Goal: Task Accomplishment & Management: Manage account settings

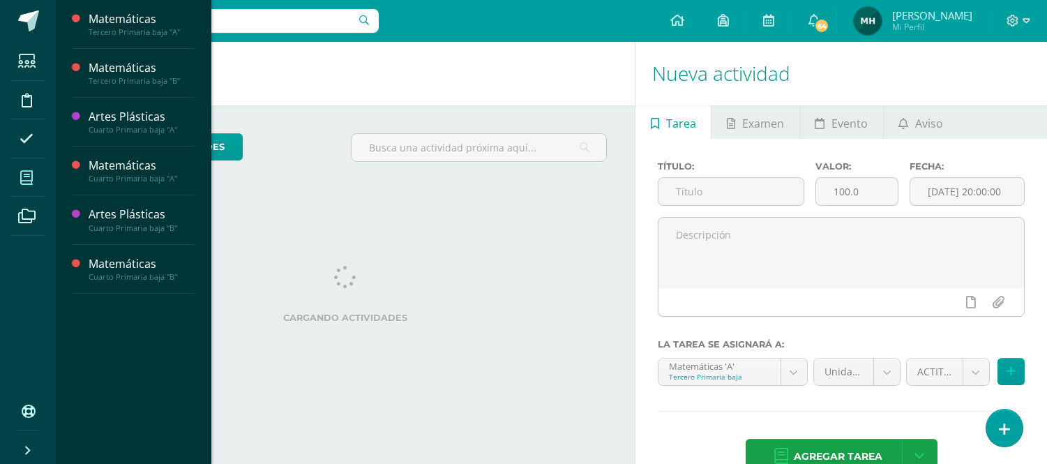
drag, startPoint x: 0, startPoint y: 0, endPoint x: 28, endPoint y: 179, distance: 180.8
click at [27, 181] on icon at bounding box center [26, 178] width 13 height 14
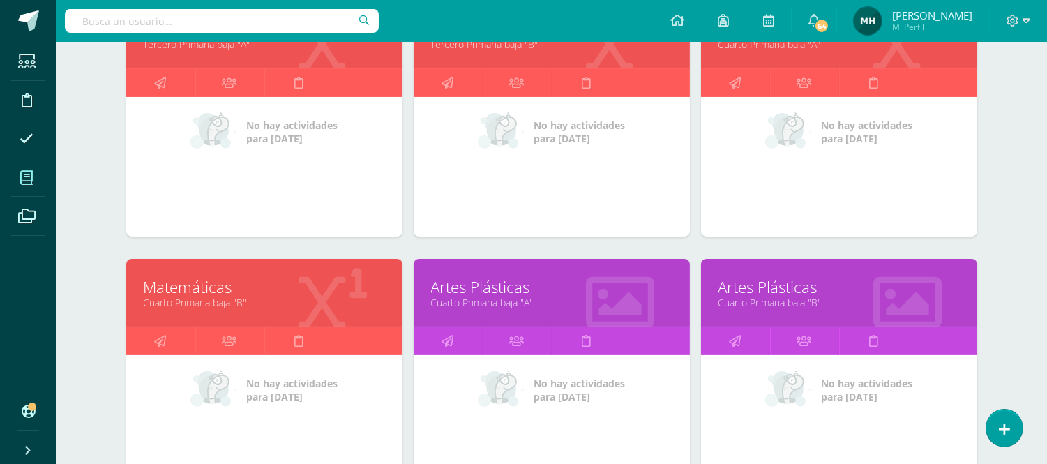
scroll to position [232, 0]
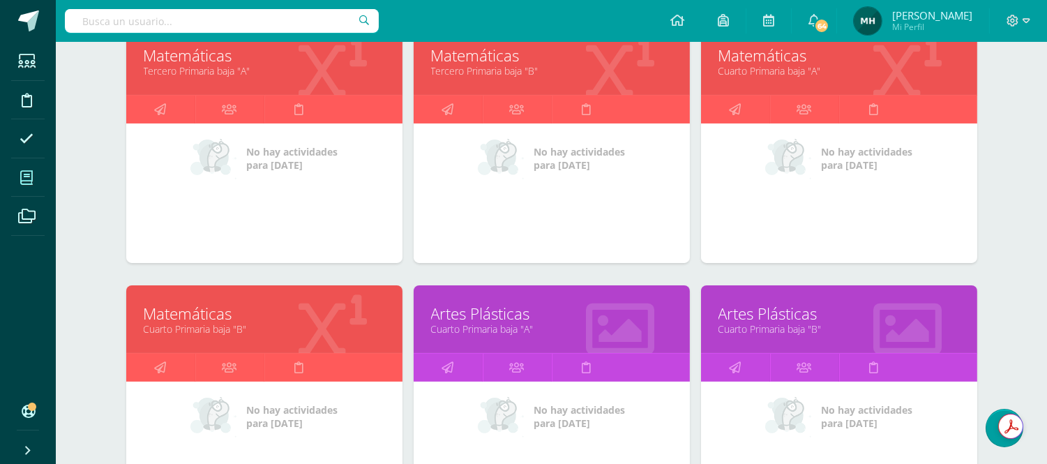
click at [186, 315] on link "Matemáticas" at bounding box center [264, 314] width 241 height 22
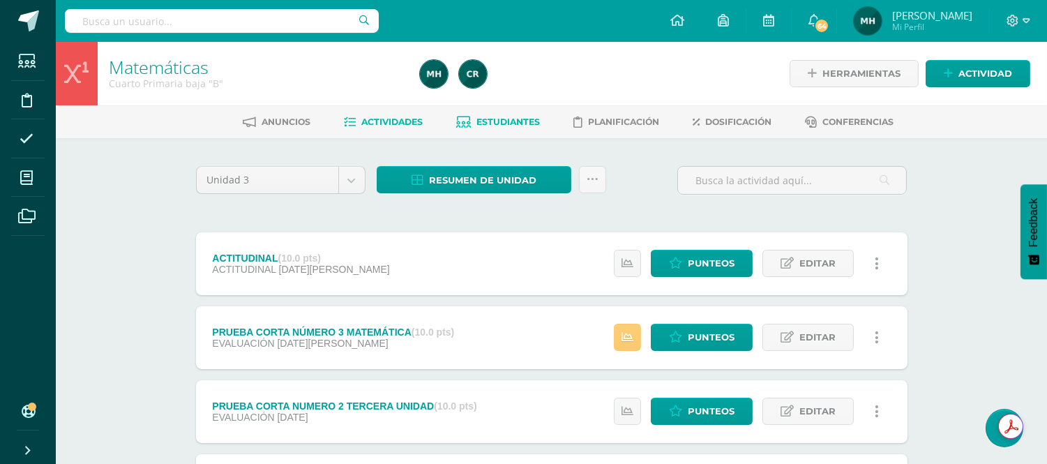
click at [507, 111] on link "Estudiantes" at bounding box center [498, 122] width 84 height 22
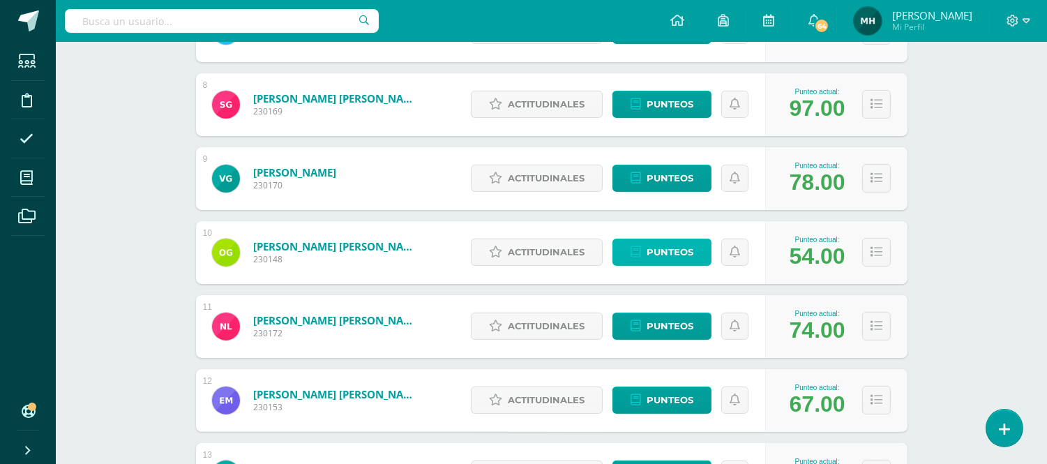
scroll to position [775, 0]
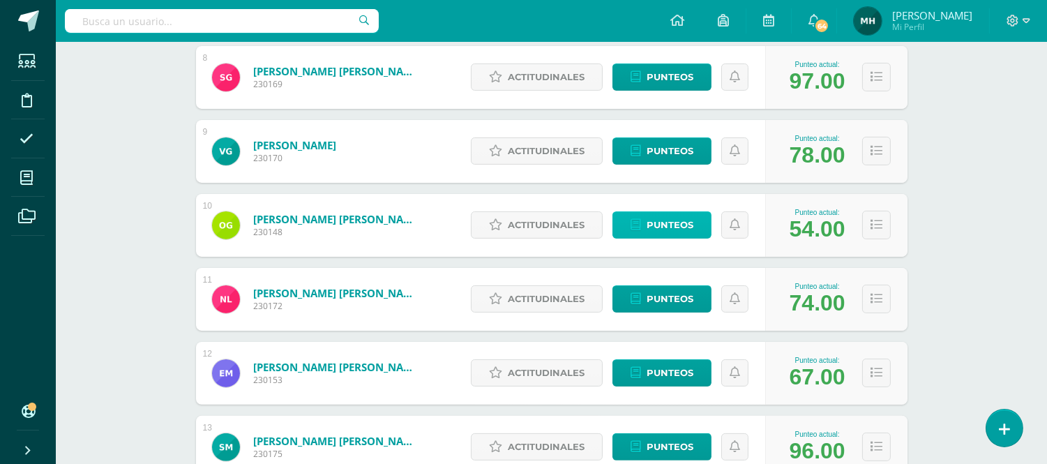
click at [650, 225] on span "Punteos" at bounding box center [670, 225] width 47 height 26
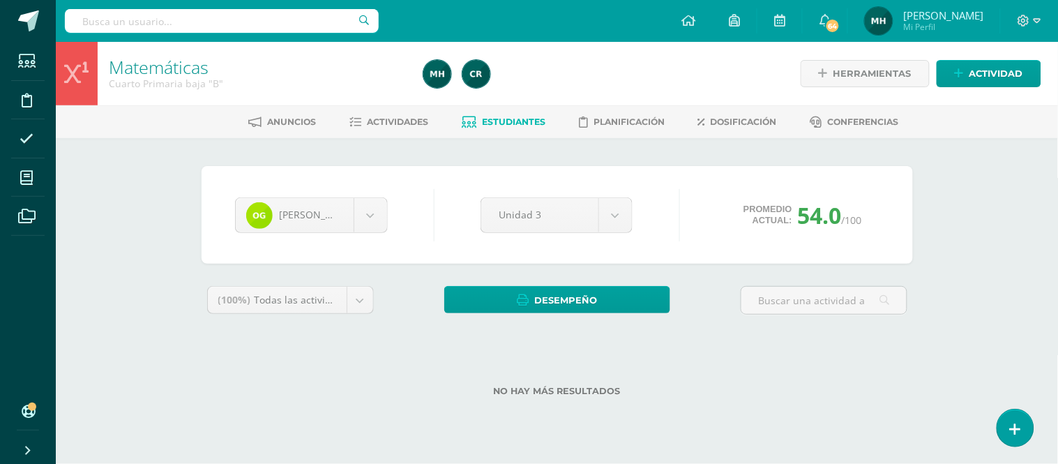
click at [163, 255] on div "Matemáticas Cuarto Primaria baja "B" Herramientas Detalle de asistencias Activi…" at bounding box center [557, 241] width 1003 height 399
drag, startPoint x: 115, startPoint y: 212, endPoint x: 136, endPoint y: 173, distance: 44.3
click at [120, 212] on div "Matemáticas Cuarto Primaria baja "B" Herramientas Detalle de asistencias Activi…" at bounding box center [557, 241] width 1003 height 399
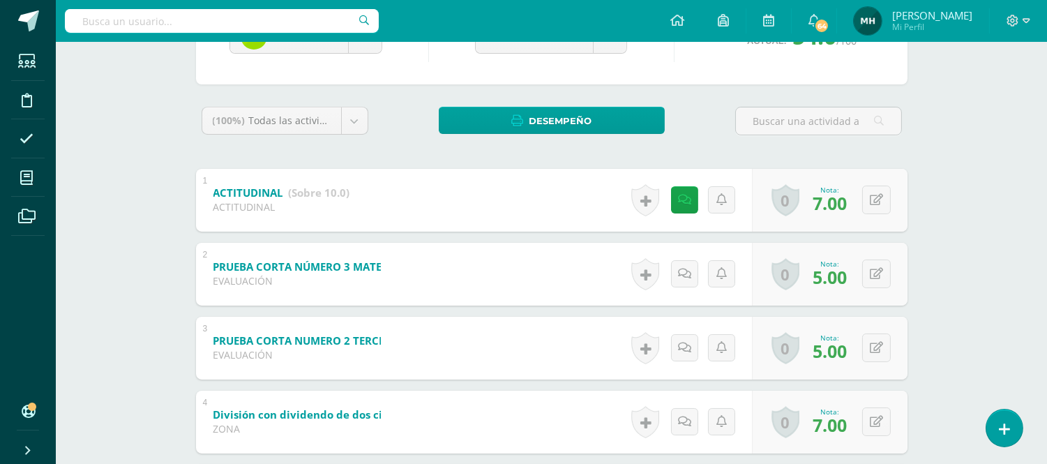
scroll to position [387, 0]
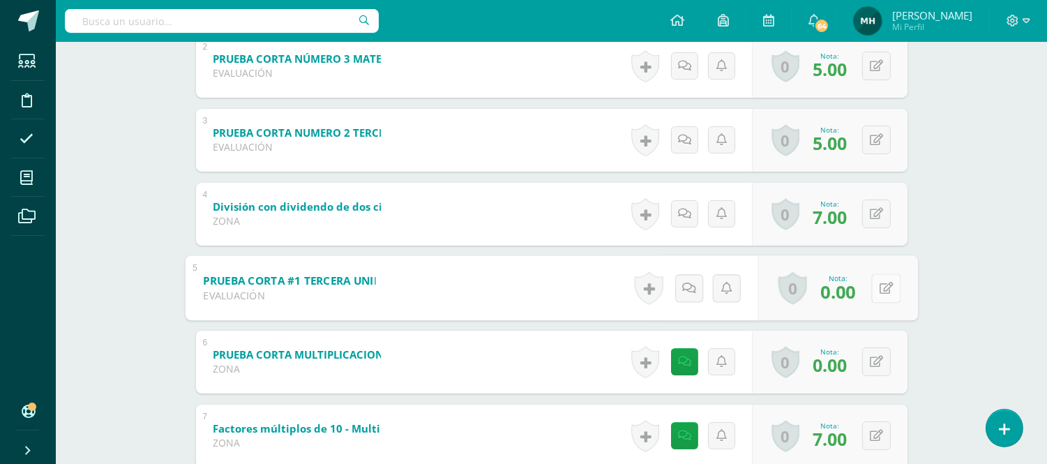
click at [871, 285] on button at bounding box center [885, 288] width 29 height 29
type input "3"
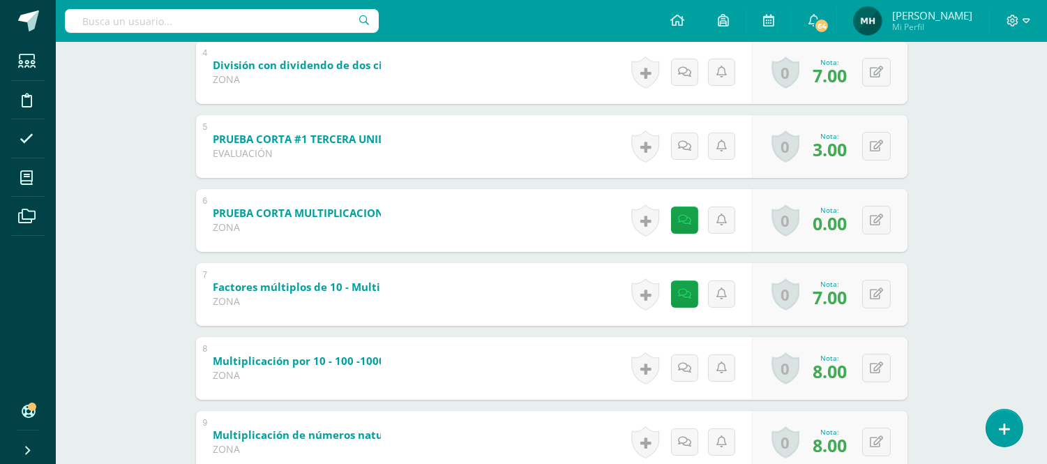
scroll to position [542, 0]
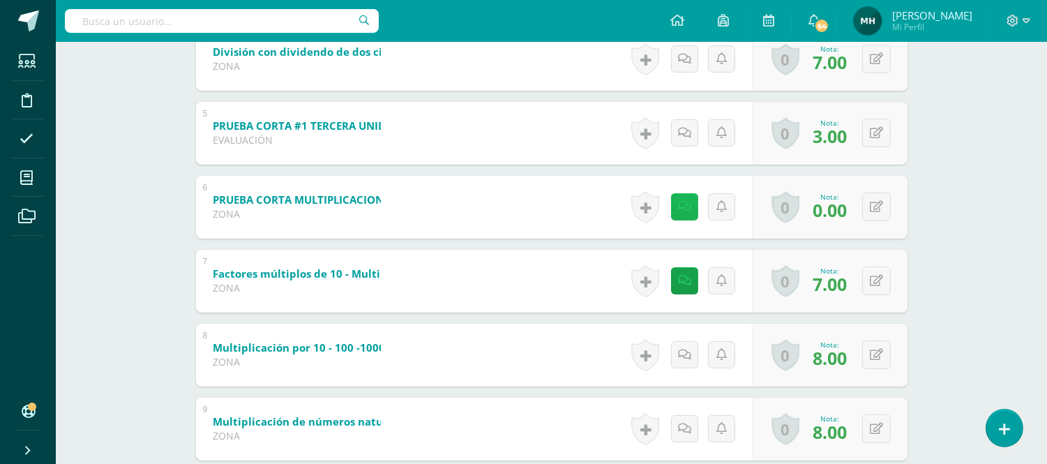
click at [682, 216] on link at bounding box center [684, 206] width 27 height 27
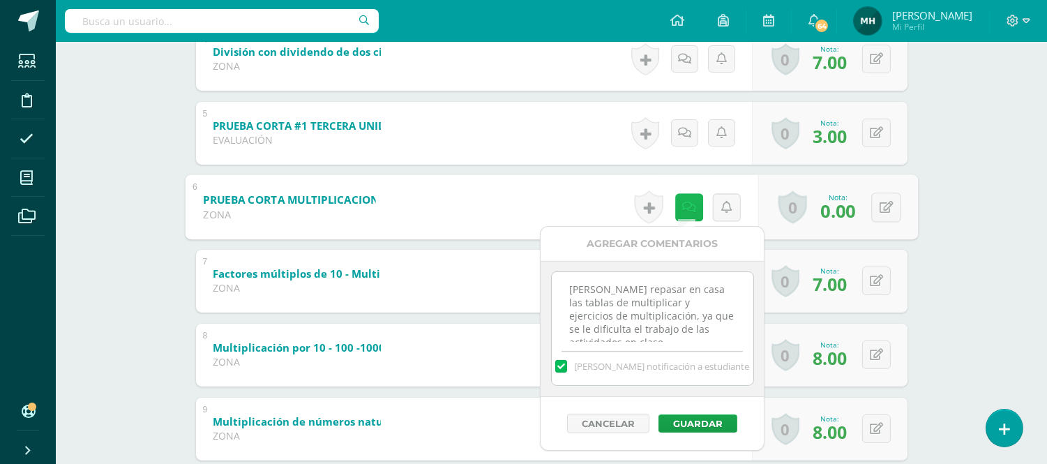
scroll to position [465, 0]
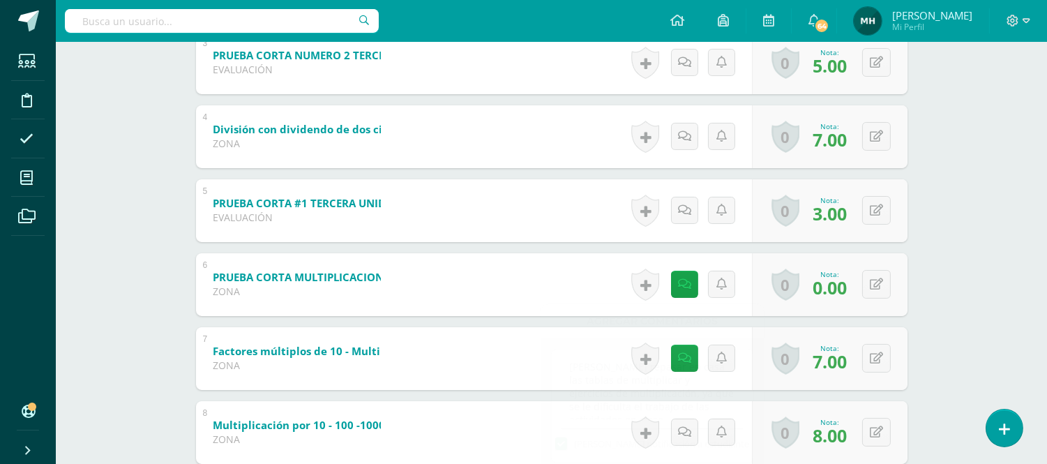
click at [927, 186] on div "[PERSON_NAME] [PERSON_NAME] [PERSON_NAME] Génesis Campos [PERSON_NAME] [PERSON_…" at bounding box center [551, 188] width 767 height 1031
click at [868, 283] on div "0 [GEOGRAPHIC_DATA] Logros obtenidos Aún no hay logros agregados Nota: 0.00" at bounding box center [830, 284] width 156 height 63
click at [874, 290] on button at bounding box center [885, 284] width 29 height 29
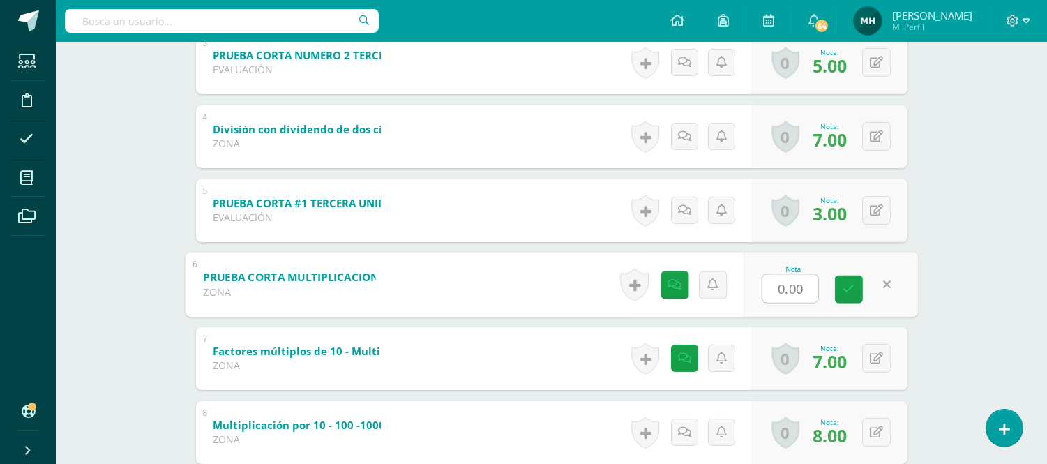
type input "3"
click at [839, 284] on link at bounding box center [849, 289] width 28 height 28
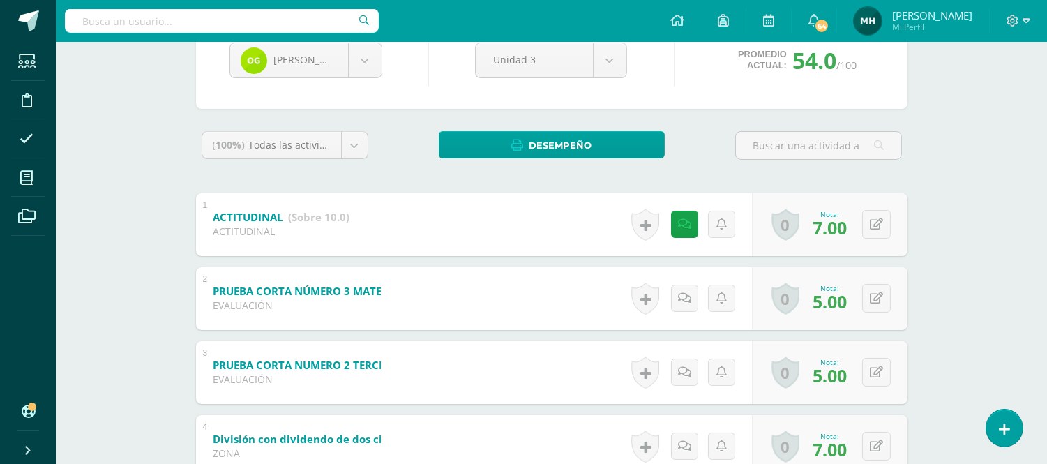
scroll to position [0, 0]
